Goal: Task Accomplishment & Management: Use online tool/utility

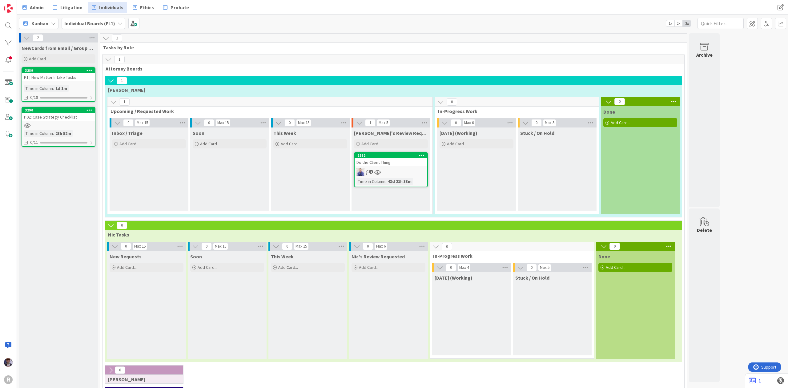
click at [422, 155] on icon at bounding box center [422, 155] width 6 height 4
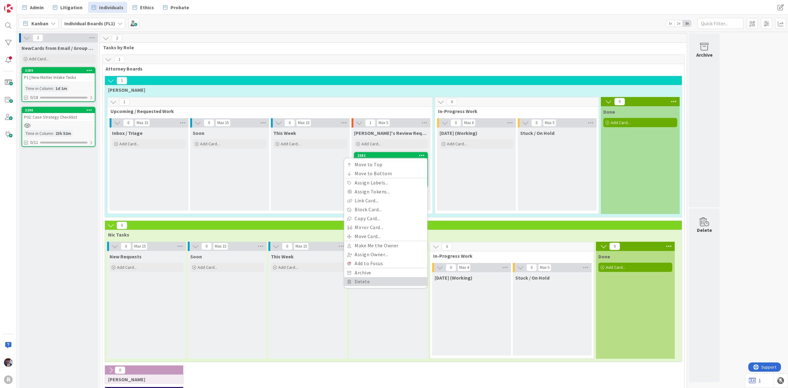
click at [384, 281] on link "Delete" at bounding box center [385, 281] width 83 height 9
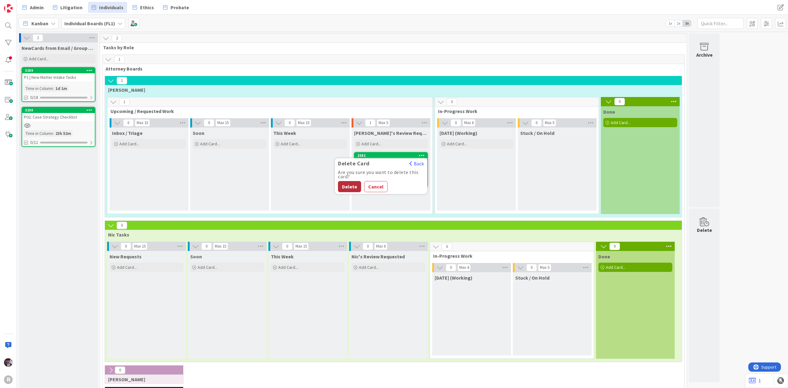
click at [360, 185] on button "Delete" at bounding box center [349, 186] width 23 height 11
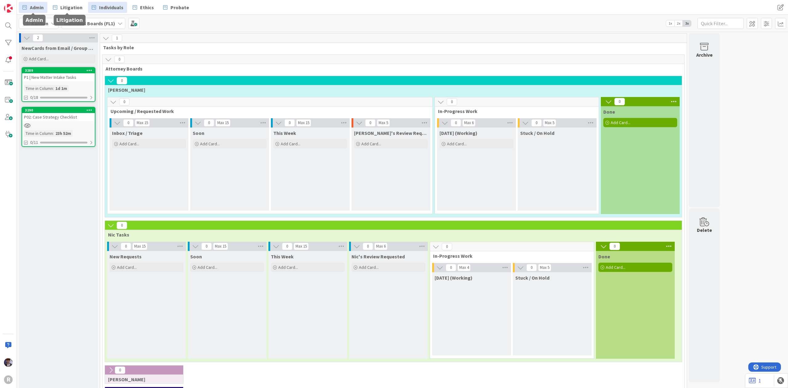
click at [43, 7] on span "Admin" at bounding box center [37, 7] width 14 height 7
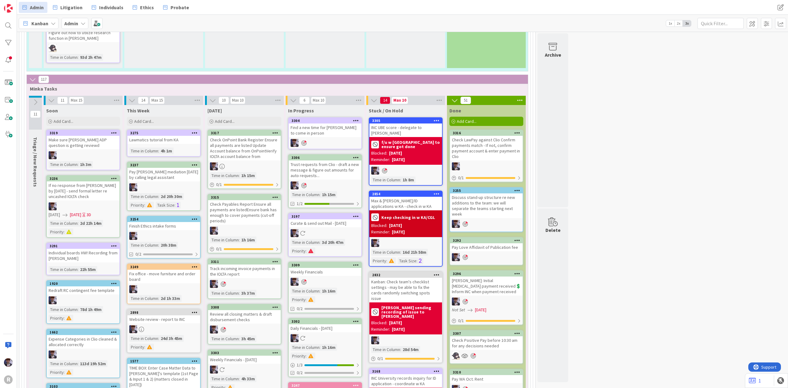
scroll to position [1099, 0]
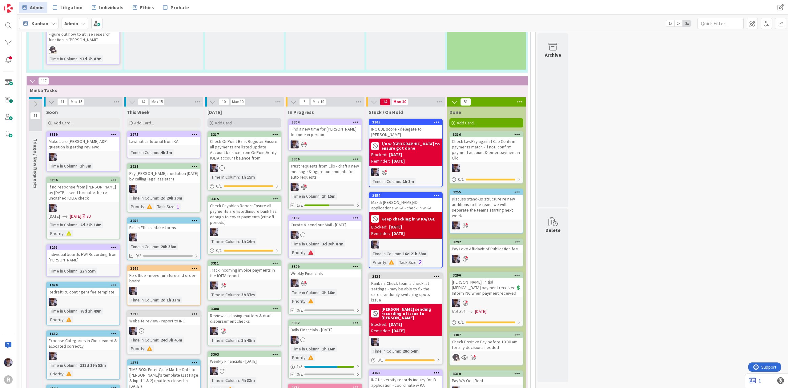
click at [222, 120] on span "Add Card..." at bounding box center [225, 123] width 20 height 6
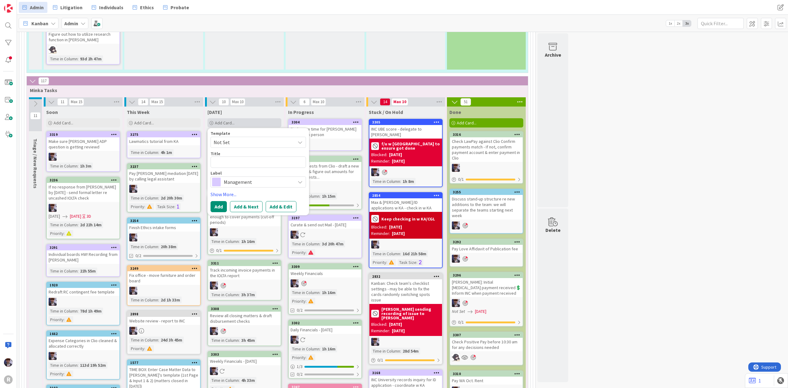
type textarea "x"
type textarea "C"
type textarea "x"
type textarea "Co"
type textarea "x"
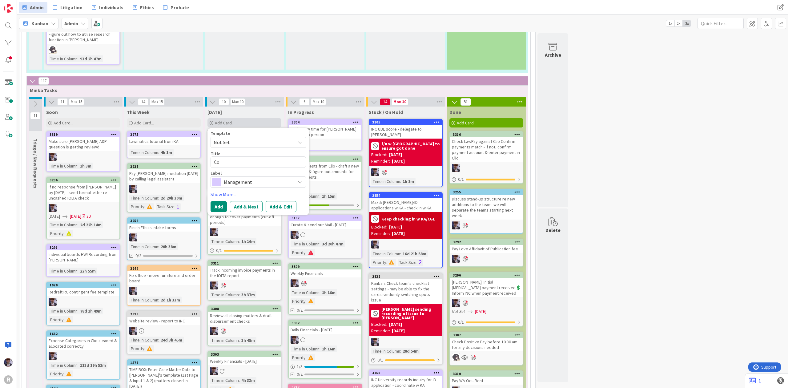
type textarea "Con"
type textarea "x"
type textarea "Conf"
type textarea "x"
type textarea "Confi"
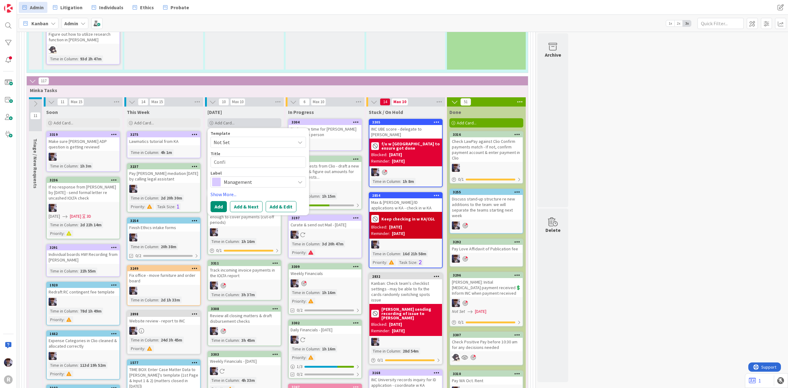
type textarea "x"
type textarea "Confir"
type textarea "x"
type textarea "Confirm"
type textarea "x"
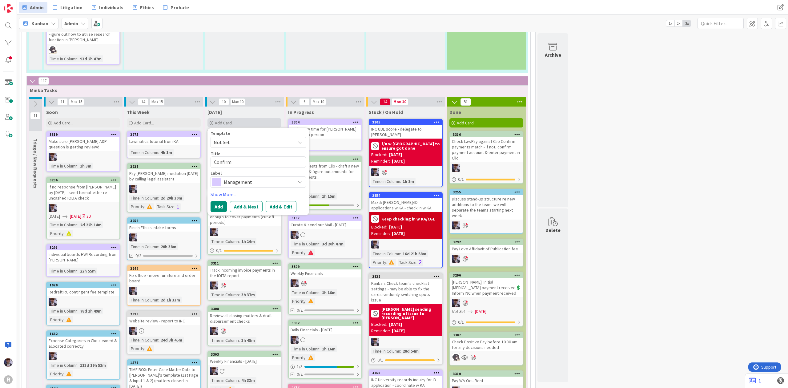
type textarea "Confirm"
type textarea "x"
type textarea "Confirm P"
type textarea "x"
type textarea "Confirm PL"
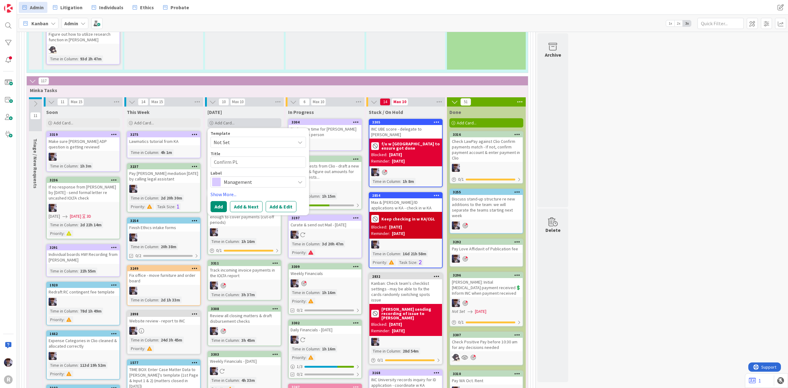
type textarea "x"
type textarea "Confirm PLF"
type textarea "x"
type textarea "Confirm PLFs"
type textarea "x"
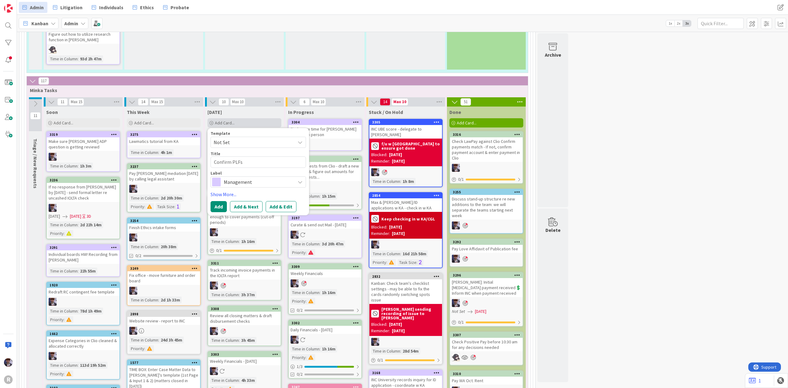
type textarea "Confirm PLFs"
type textarea "x"
type textarea "Confirm PLFs a"
type textarea "x"
type textarea "Confirm PLFs ar"
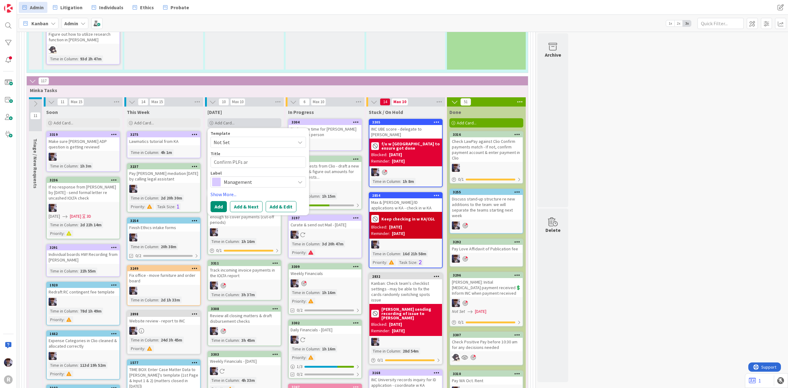
type textarea "x"
type textarea "Confirm PLFs are"
type textarea "x"
type textarea "Confirm PLFs are"
type textarea "x"
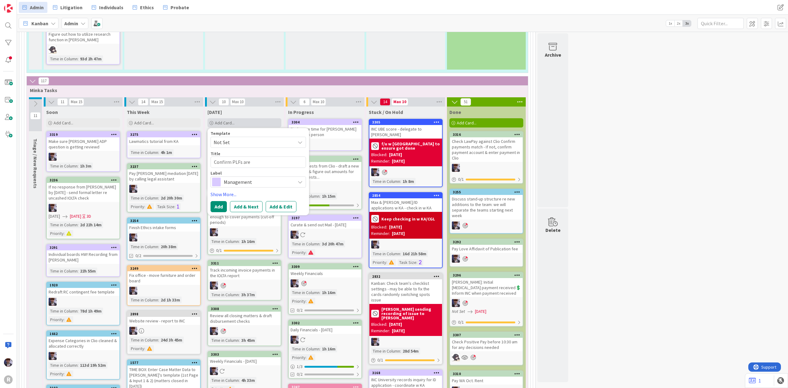
type textarea "Confirm PLFs are p"
type textarea "x"
type textarea "Confirm PLFs are pa"
type textarea "x"
type textarea "Confirm PLFs are pai"
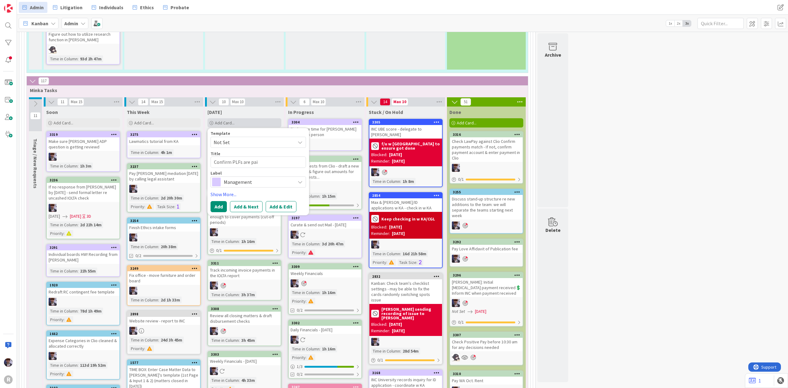
type textarea "x"
type textarea "Confirm PLFs are paid"
click at [256, 178] on span "Management" at bounding box center [258, 182] width 68 height 9
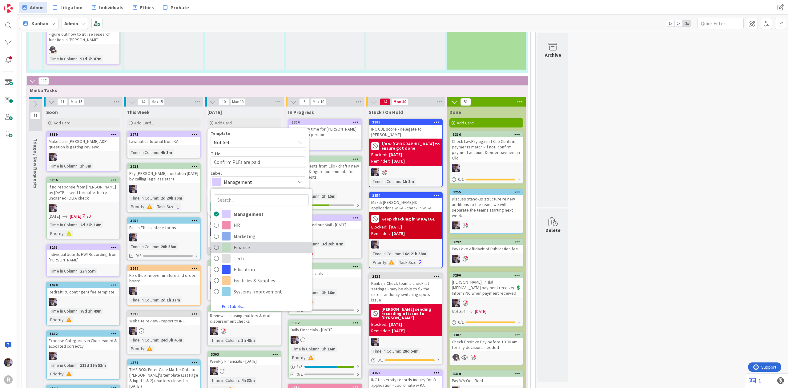
click at [249, 242] on span "Finance" at bounding box center [271, 246] width 75 height 9
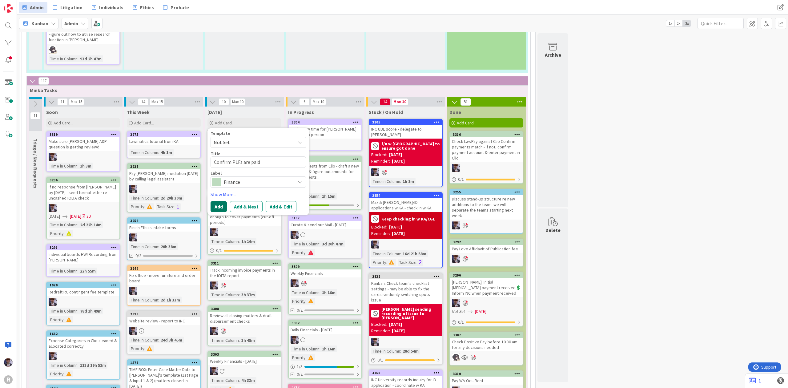
click at [221, 201] on button "Add" at bounding box center [219, 206] width 16 height 11
type textarea "x"
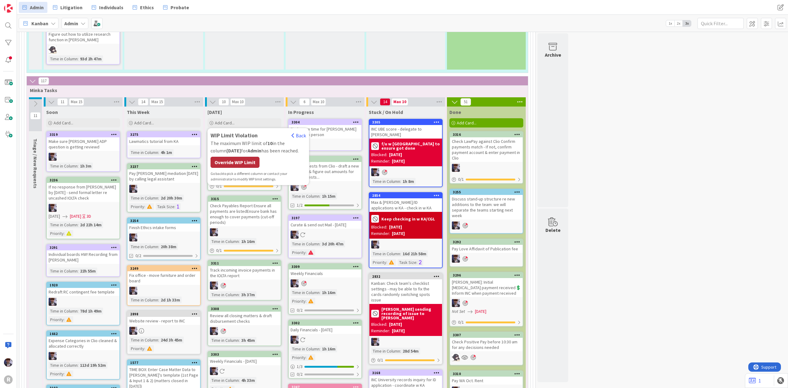
click at [232, 157] on div "Override WIP Limit" at bounding box center [235, 162] width 49 height 11
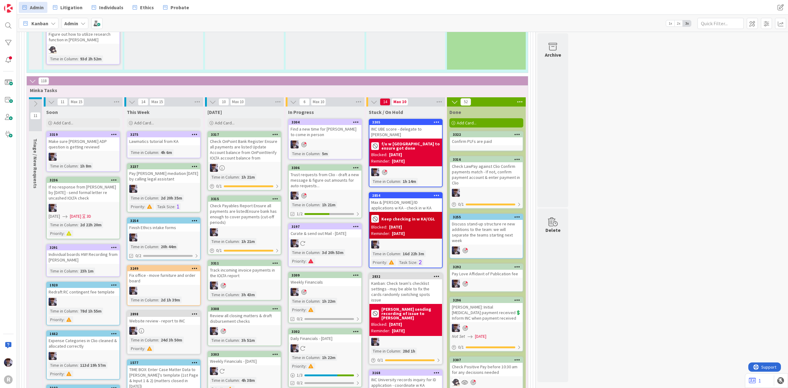
click at [519, 132] on icon at bounding box center [518, 134] width 6 height 4
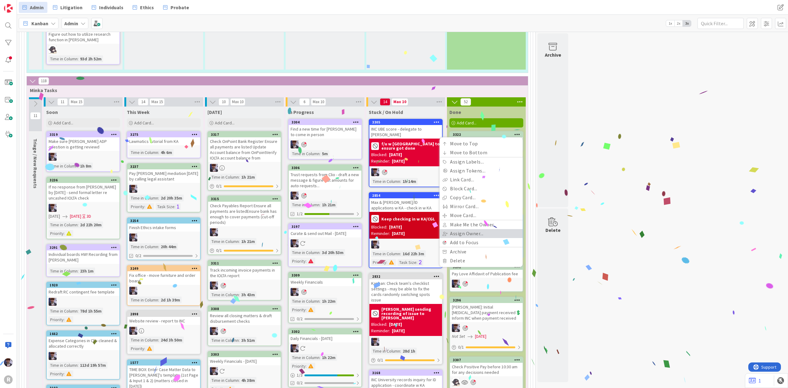
click at [466, 229] on link "Assign Owner..." at bounding box center [481, 233] width 83 height 9
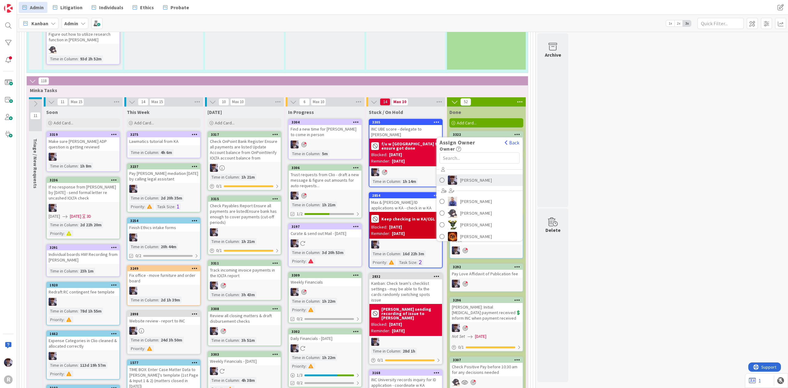
click at [463, 176] on span "[PERSON_NAME]" at bounding box center [476, 180] width 32 height 9
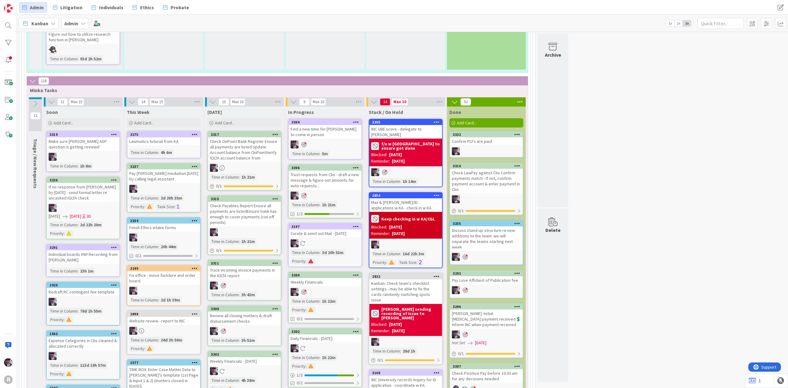
click at [516, 132] on icon at bounding box center [518, 134] width 6 height 4
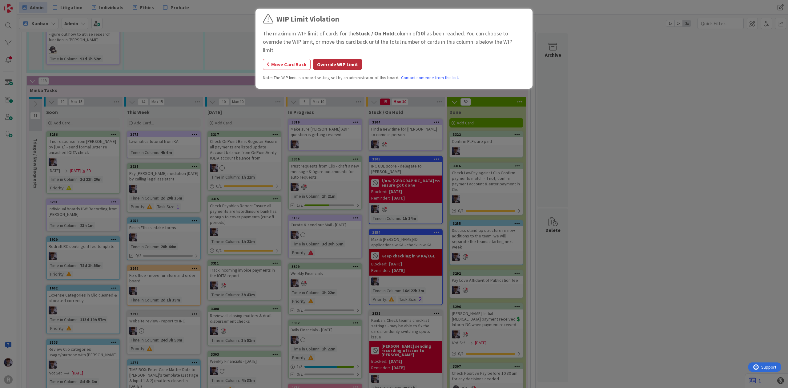
click at [344, 59] on button "Override WIP Limit" at bounding box center [337, 64] width 49 height 11
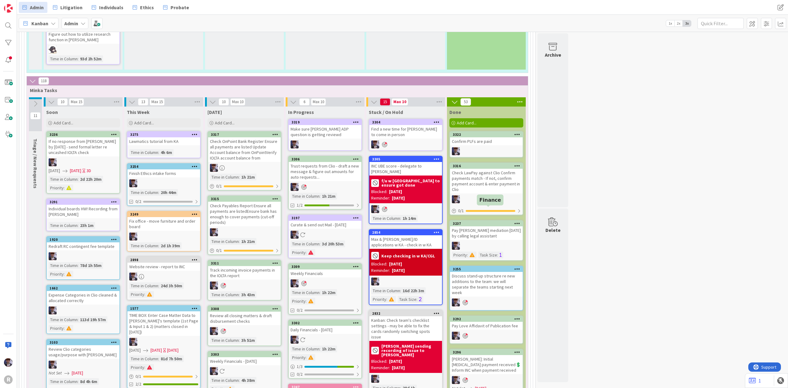
click at [496, 226] on div "Pay [PERSON_NAME] mediation [DATE] by calling legal assistant" at bounding box center [486, 233] width 73 height 14
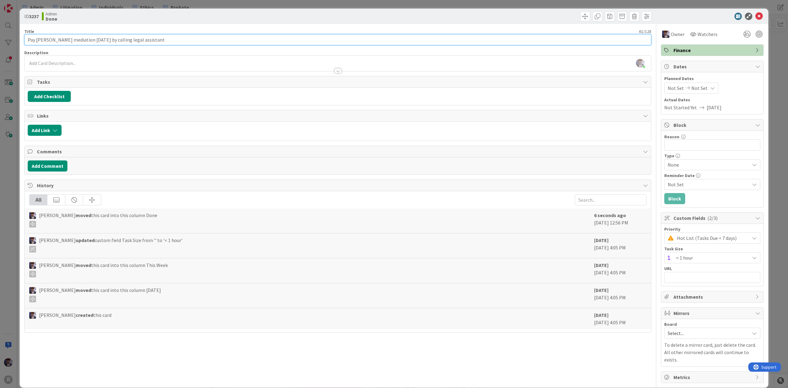
drag, startPoint x: 89, startPoint y: 38, endPoint x: 103, endPoint y: 41, distance: 14.4
click at [103, 41] on input "Pay [PERSON_NAME] mediation [DATE] by calling legal assistant" at bounding box center [337, 39] width 627 height 11
type input "Pay [PERSON_NAME] mediation [DATE] by calling legal assistant"
click at [18, 154] on div "ID 3237 Admin Done Title 63 / 128 Pay [PERSON_NAME] mediation [DATE] by calling…" at bounding box center [394, 194] width 788 height 388
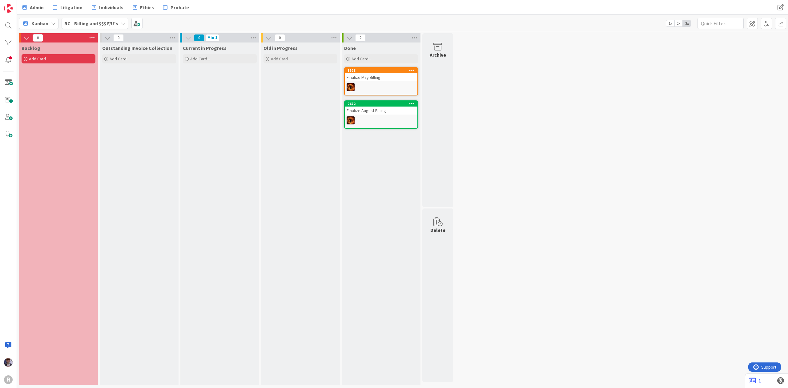
click at [111, 25] on b "RC - Billing and $$$ F/U's" at bounding box center [91, 23] width 54 height 6
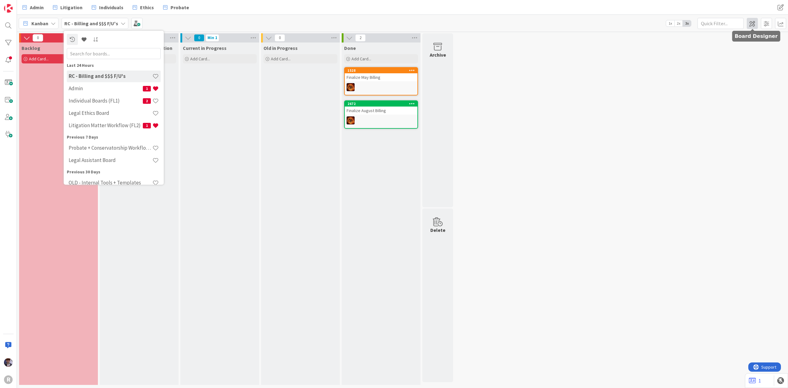
click at [755, 25] on span at bounding box center [752, 23] width 11 height 11
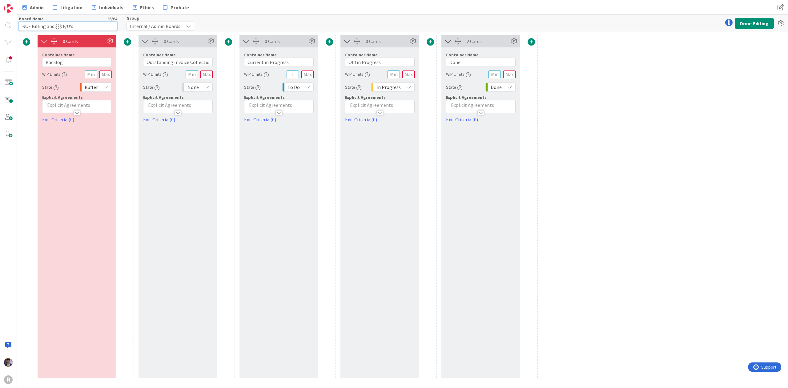
click at [22, 25] on input "RC - Billing and $$$ F/U's" at bounding box center [68, 26] width 99 height 9
type input "OLD - Don't use: RC - Billing and $$$ F/U's"
click at [744, 24] on button "Done Editing" at bounding box center [754, 23] width 39 height 11
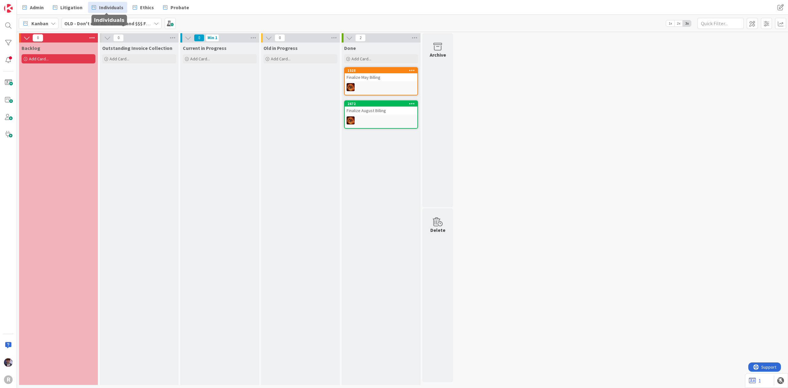
click at [108, 10] on span "Individuals" at bounding box center [111, 7] width 24 height 7
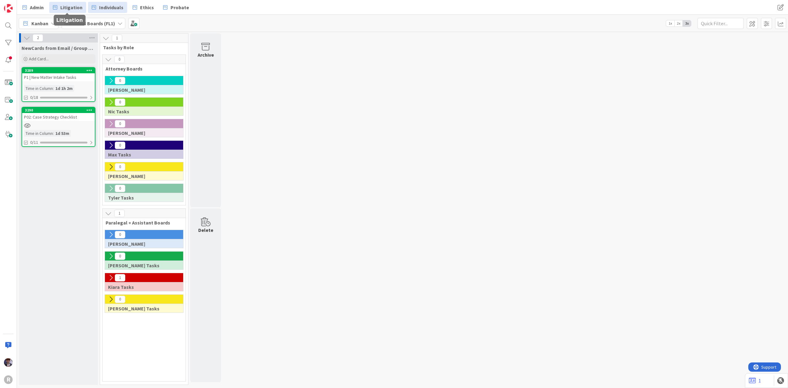
click at [75, 4] on span "Litigation" at bounding box center [71, 7] width 22 height 7
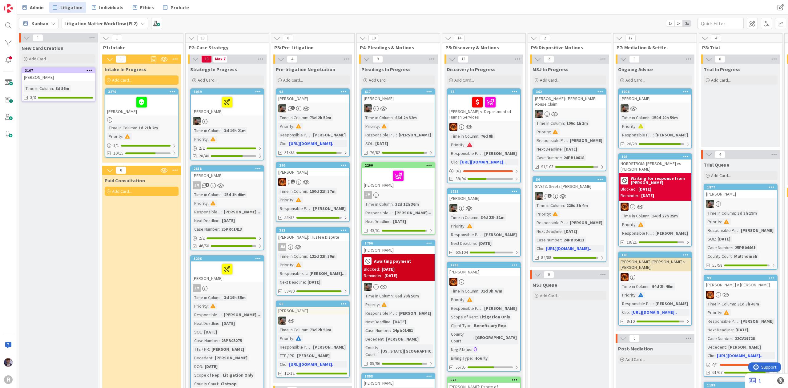
scroll to position [0, 380]
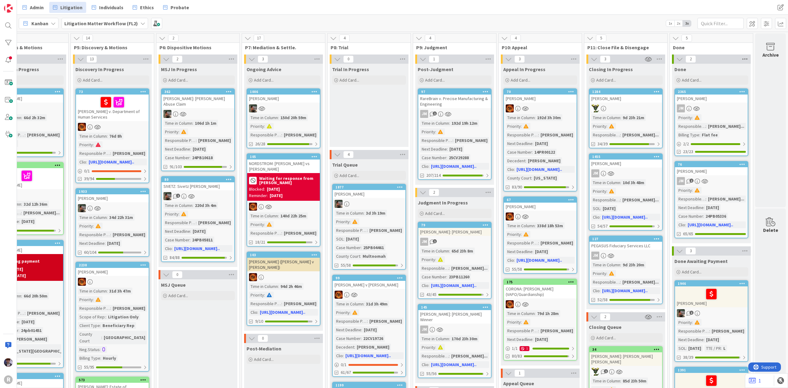
click at [741, 58] on icon at bounding box center [745, 58] width 8 height 9
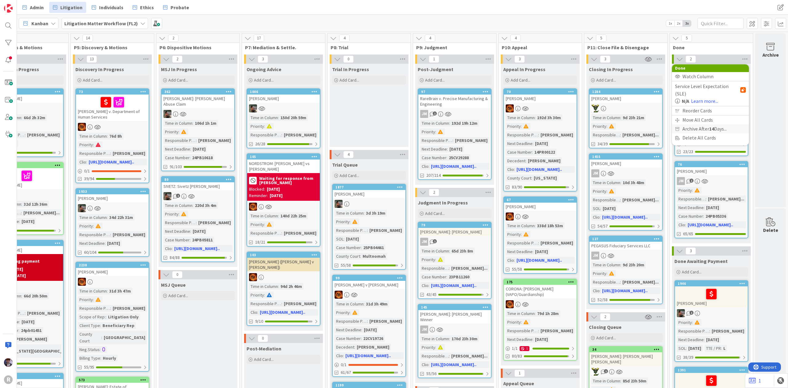
click at [711, 124] on span "Archive After 14 Days..." at bounding box center [705, 128] width 44 height 9
click at [691, 146] on span "Archive Now" at bounding box center [700, 141] width 27 height 9
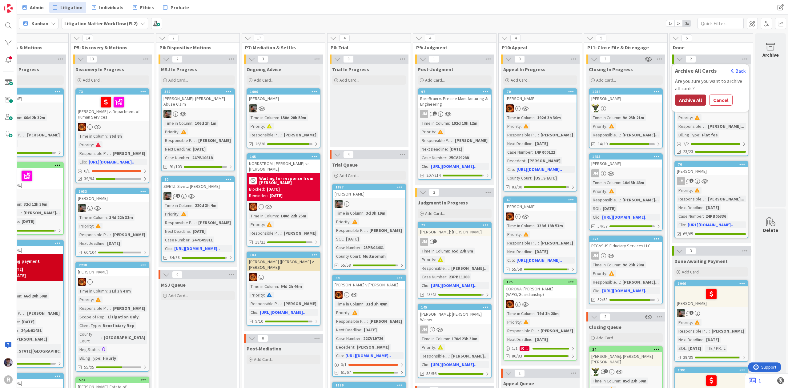
click at [681, 98] on button "Archive All" at bounding box center [690, 100] width 31 height 11
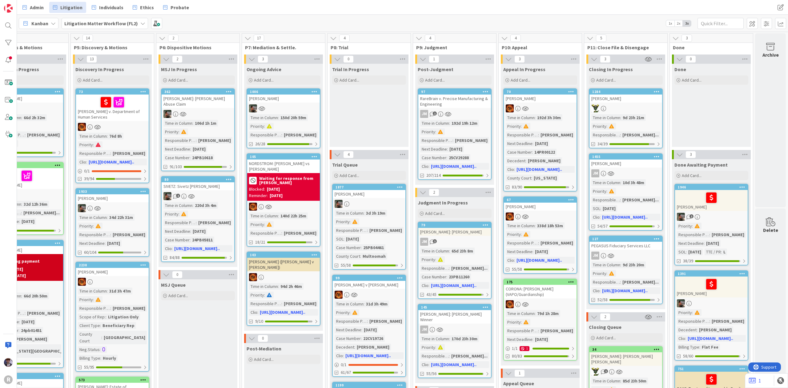
click at [627, 100] on div "KOHAN, Rhen" at bounding box center [626, 99] width 73 height 8
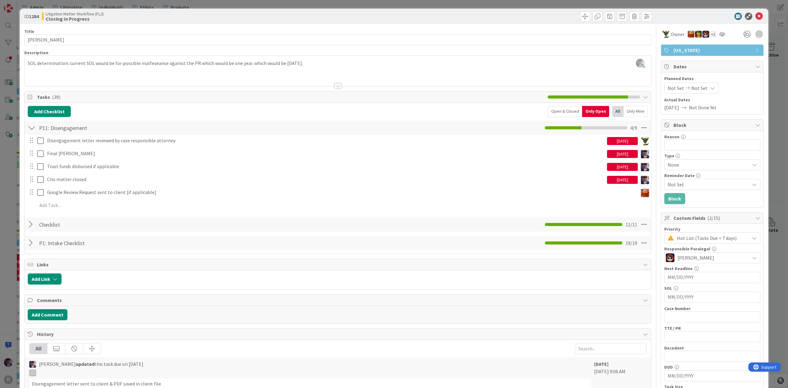
click at [554, 115] on div "Open & Closed" at bounding box center [565, 111] width 34 height 11
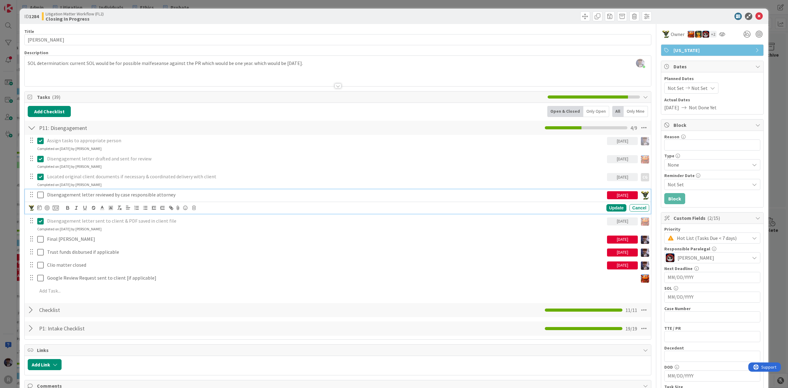
click at [39, 195] on icon at bounding box center [40, 194] width 6 height 7
